Goal: Use online tool/utility: Utilize a website feature to perform a specific function

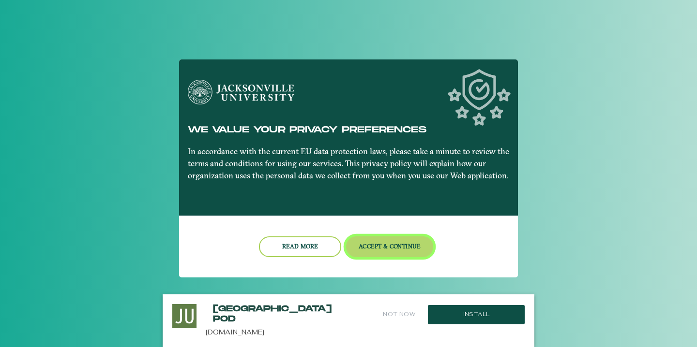
click at [379, 244] on button "Accept & Continue" at bounding box center [390, 247] width 88 height 21
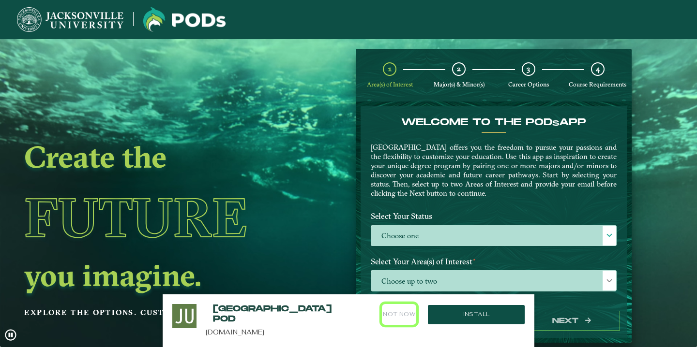
click at [395, 318] on button "Not Now" at bounding box center [399, 314] width 34 height 21
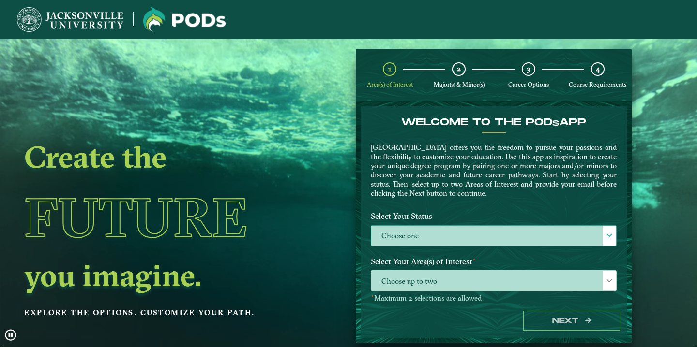
click at [442, 240] on label "Choose one" at bounding box center [493, 236] width 245 height 21
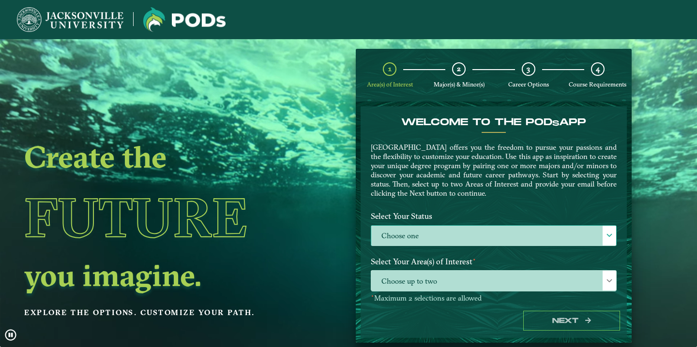
scroll to position [5, 40]
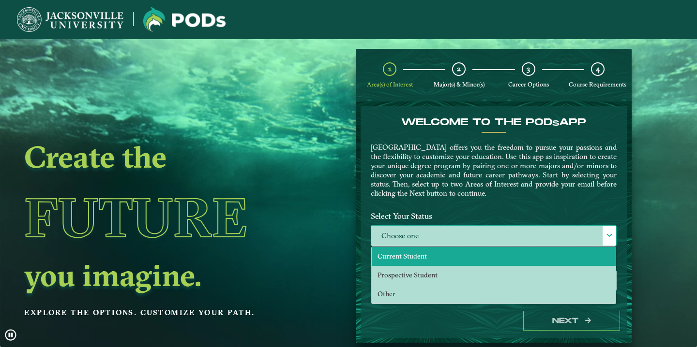
click at [430, 260] on li "Current Student" at bounding box center [494, 256] width 244 height 19
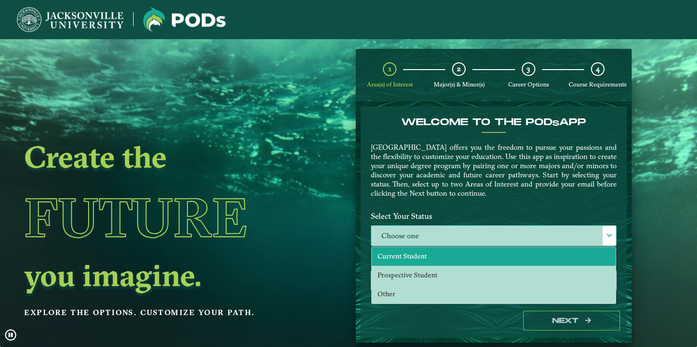
select select "[object Object]"
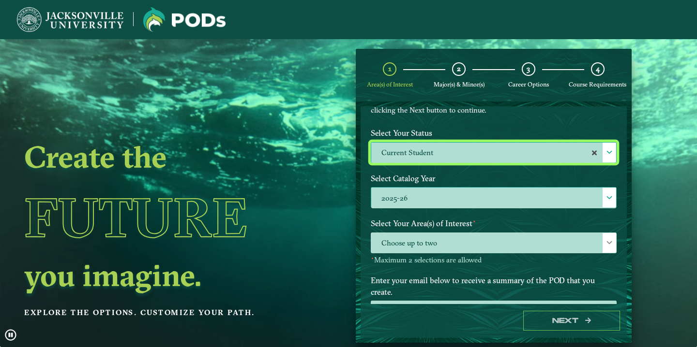
scroll to position [90, 0]
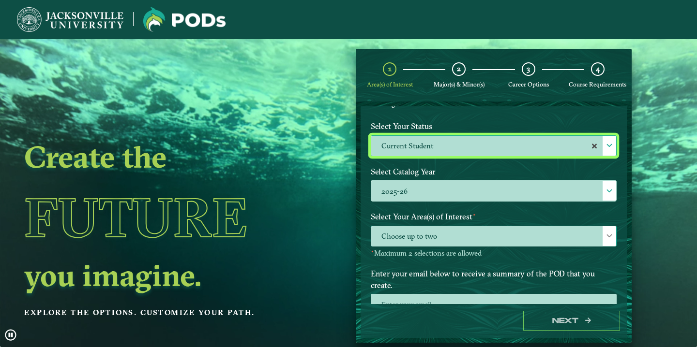
click at [447, 240] on span "Choose up to two" at bounding box center [493, 236] width 245 height 21
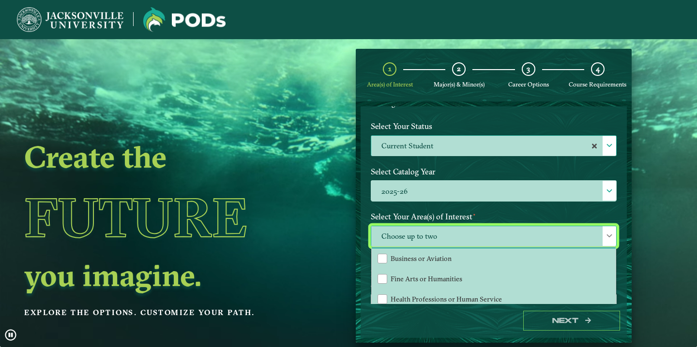
scroll to position [24, 0]
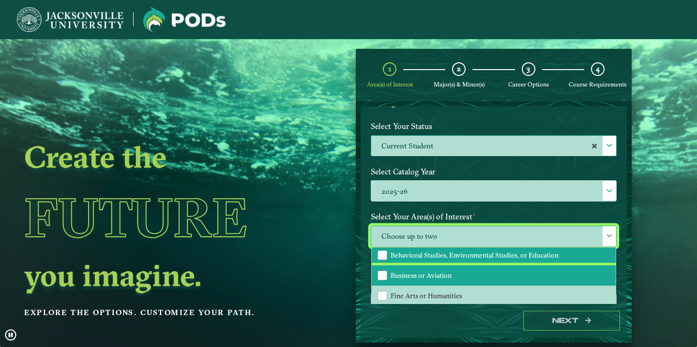
click at [441, 279] on li "Business or Aviation" at bounding box center [494, 276] width 244 height 20
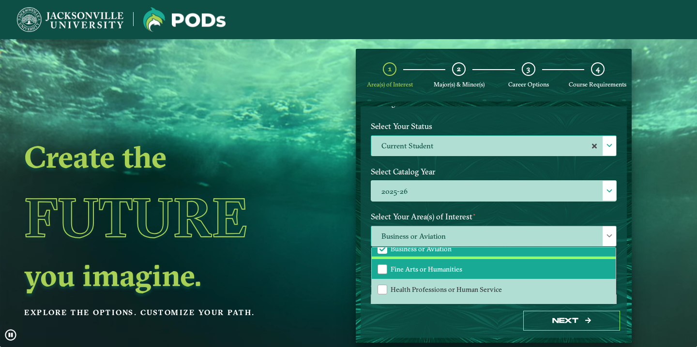
click at [444, 274] on li "Fine Arts or Humanities" at bounding box center [494, 269] width 244 height 20
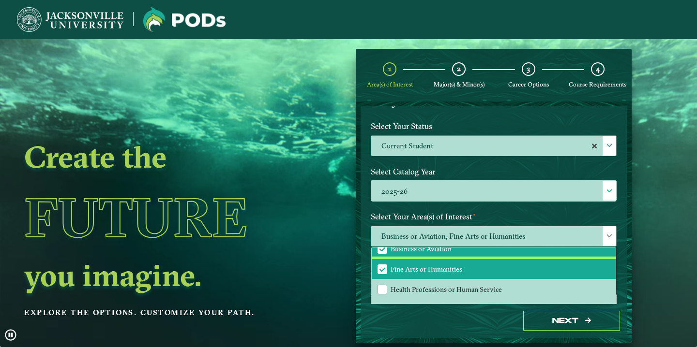
scroll to position [64, 0]
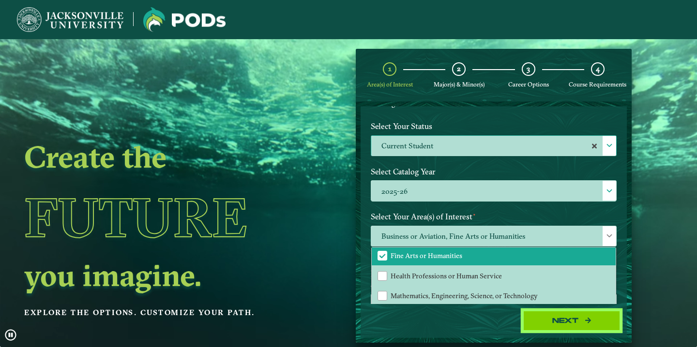
click at [532, 319] on button "Next" at bounding box center [571, 321] width 97 height 20
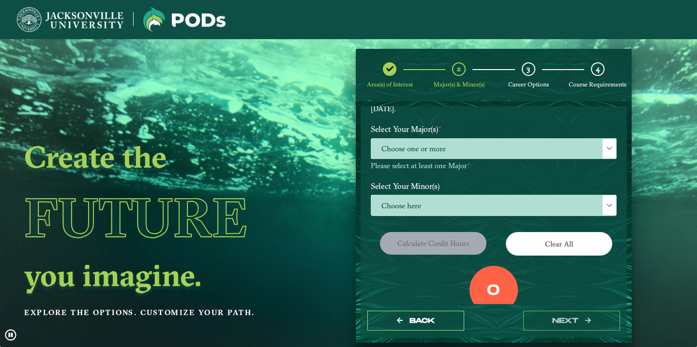
scroll to position [101, 0]
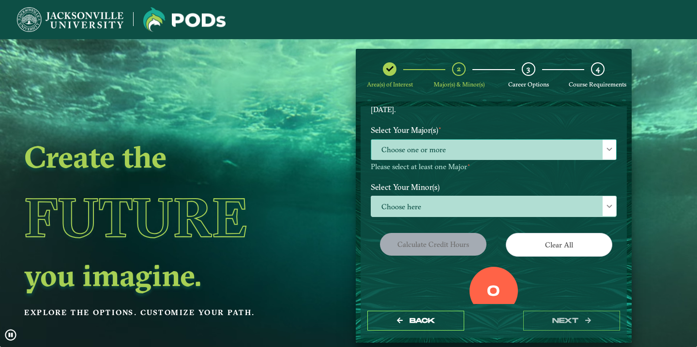
click at [473, 150] on span "Choose one or more" at bounding box center [493, 150] width 245 height 21
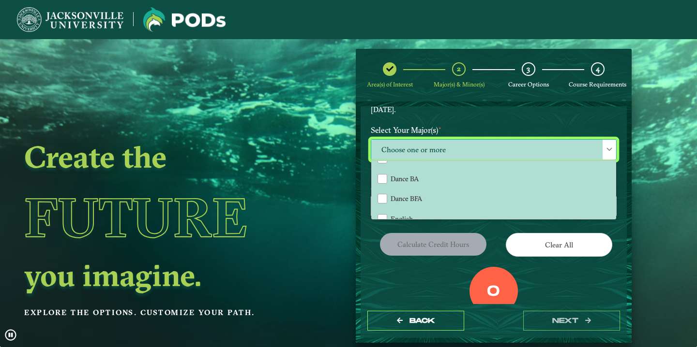
scroll to position [201, 0]
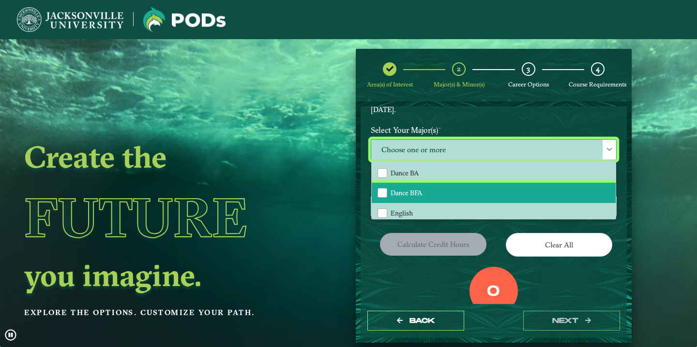
click at [451, 189] on li "Dance BFA" at bounding box center [494, 193] width 244 height 20
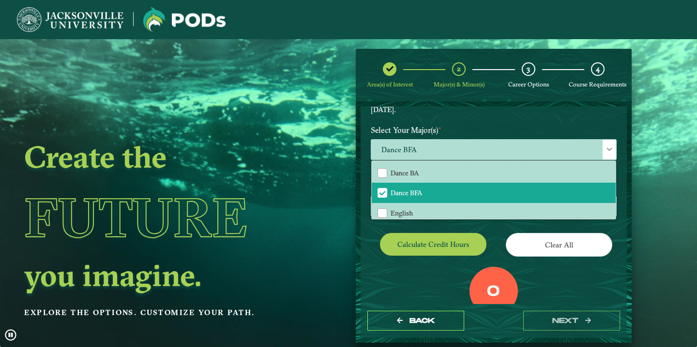
click at [376, 253] on div "Calculate credit hours" at bounding box center [428, 246] width 130 height 27
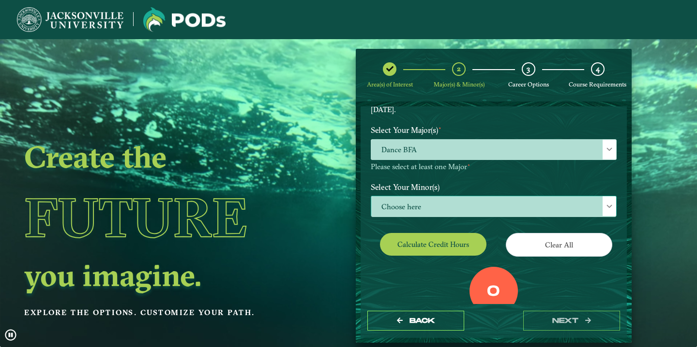
click at [466, 203] on span "Choose here" at bounding box center [493, 206] width 245 height 21
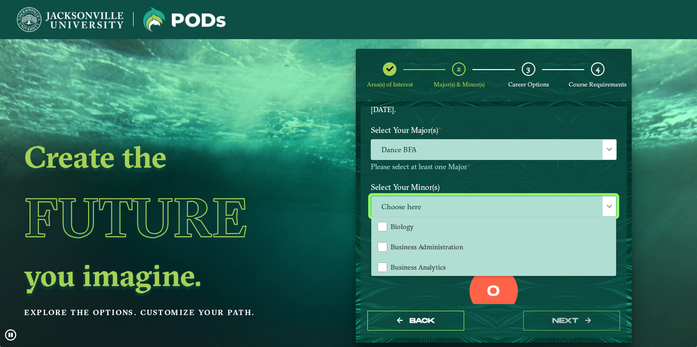
scroll to position [148, 0]
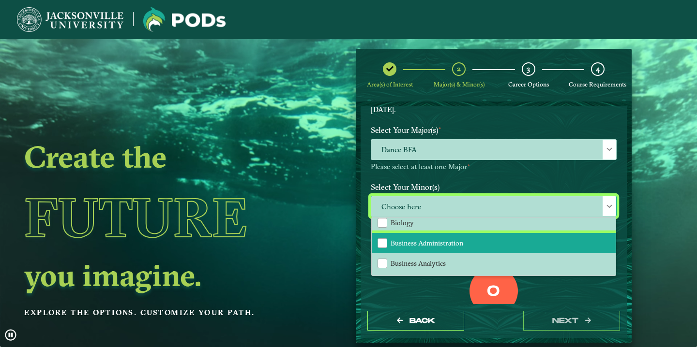
click at [443, 250] on li "Business Administration" at bounding box center [494, 243] width 244 height 20
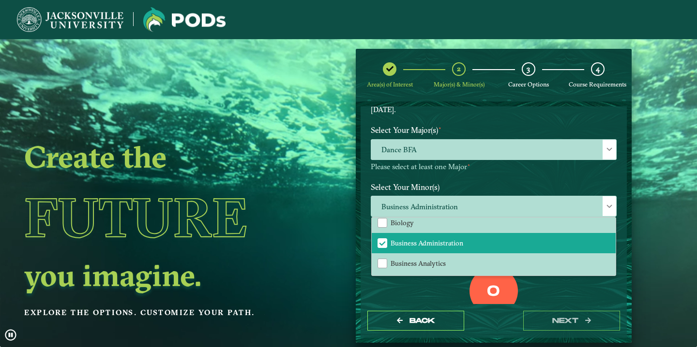
click at [399, 298] on div "0 Total Credit Hours" at bounding box center [493, 308] width 260 height 82
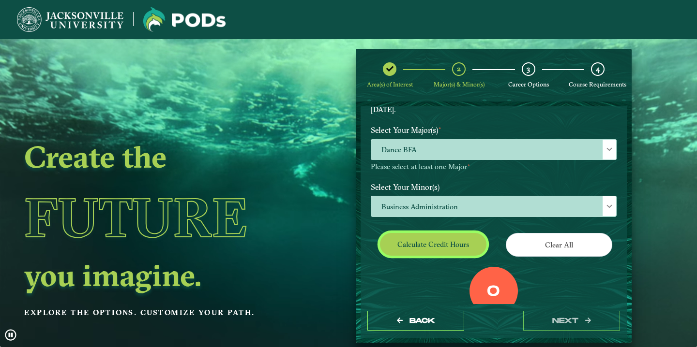
click at [451, 242] on button "Calculate credit hours" at bounding box center [433, 244] width 106 height 23
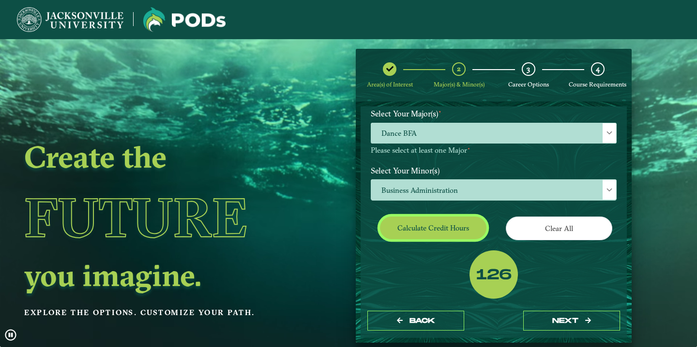
scroll to position [127, 0]
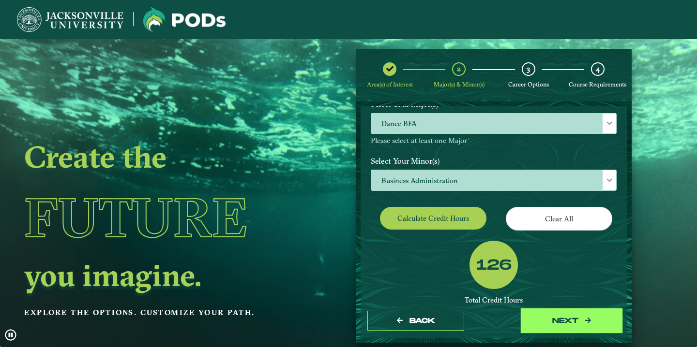
click at [582, 325] on button "next" at bounding box center [571, 321] width 97 height 20
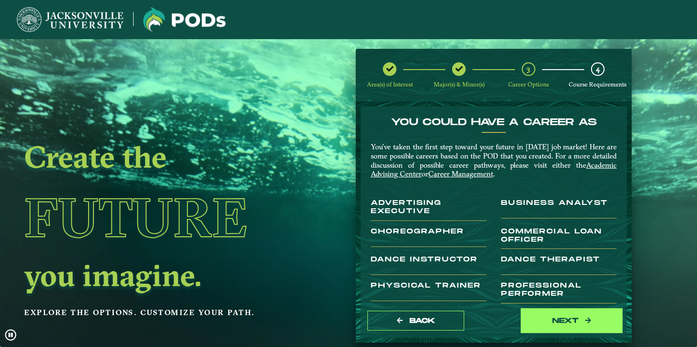
click at [567, 320] on button "next" at bounding box center [571, 321] width 97 height 20
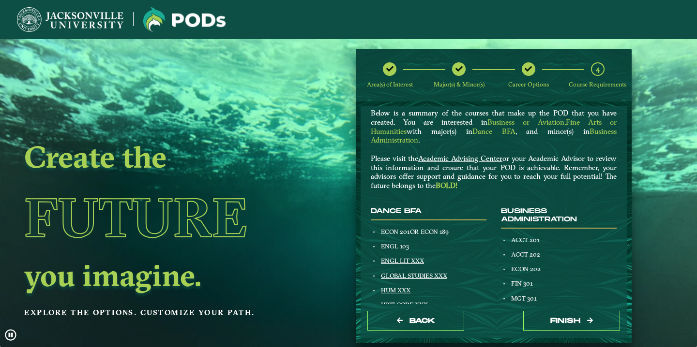
scroll to position [31, 0]
